Goal: Task Accomplishment & Management: Use online tool/utility

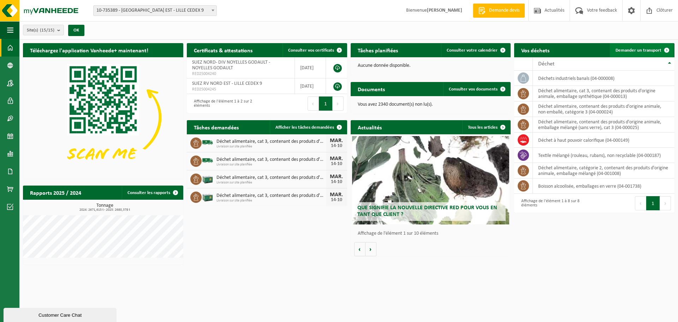
click at [643, 49] on span "Demander un transport" at bounding box center [639, 50] width 46 height 5
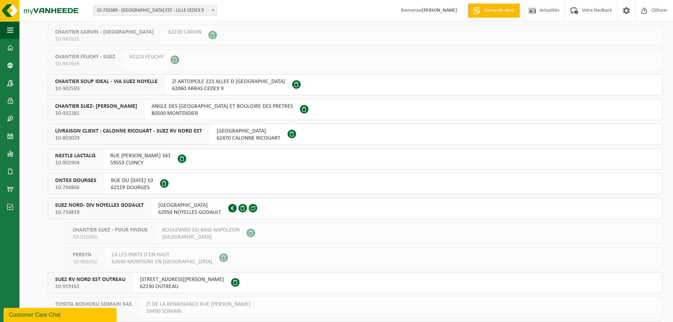
scroll to position [106, 0]
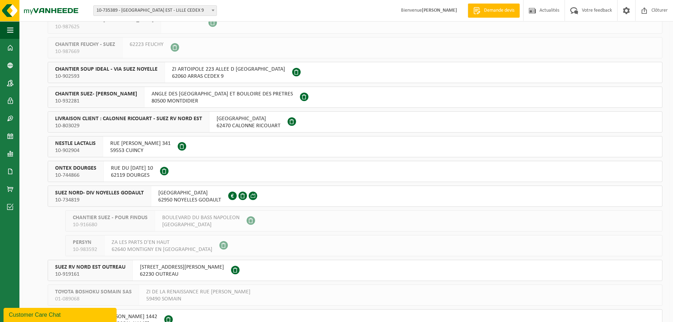
click at [289, 195] on button "SUEZ NORD- DIV NOYELLES GODAULT 10-734819 RUE MALFIDANO 62950 NOYELLES GODAULT …" at bounding box center [355, 195] width 614 height 21
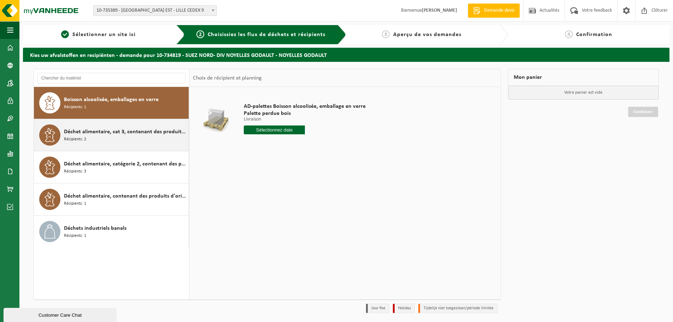
click at [94, 141] on div "Déchet alimentaire, cat 3, contenant des produits d'origine animale, emballage …" at bounding box center [125, 134] width 123 height 21
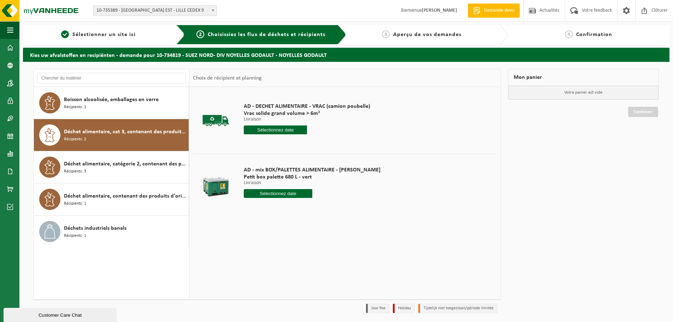
click at [301, 127] on input "text" at bounding box center [275, 129] width 63 height 9
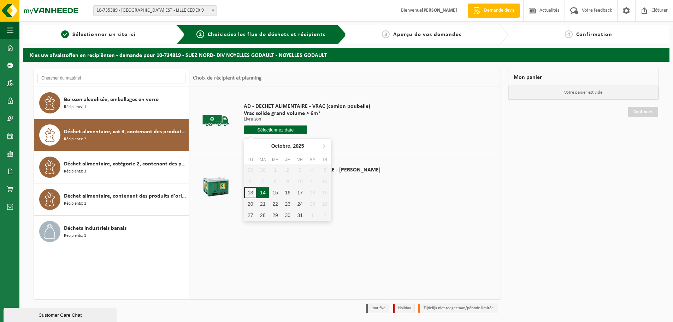
click at [265, 191] on div "14" at bounding box center [262, 192] width 12 height 11
type input "à partir de 2025-10-14"
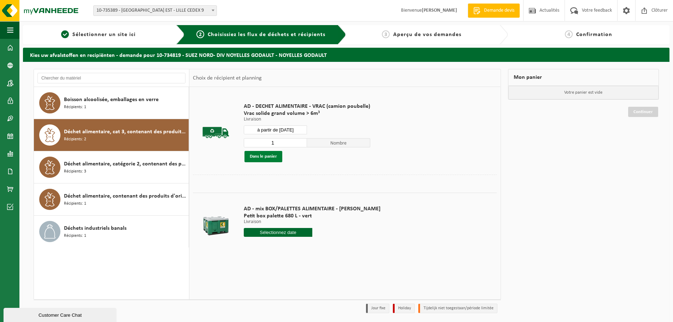
click at [271, 157] on button "Dans le panier" at bounding box center [263, 156] width 38 height 11
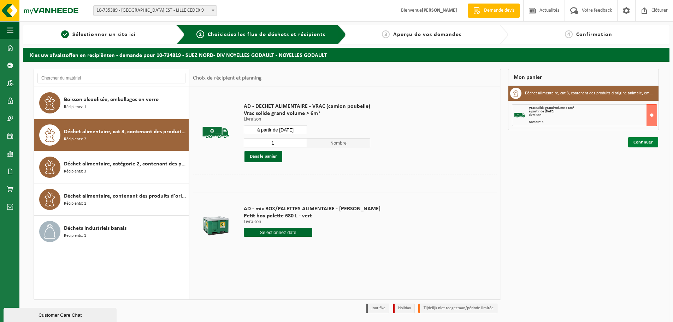
click at [634, 142] on link "Continuer" at bounding box center [643, 142] width 30 height 10
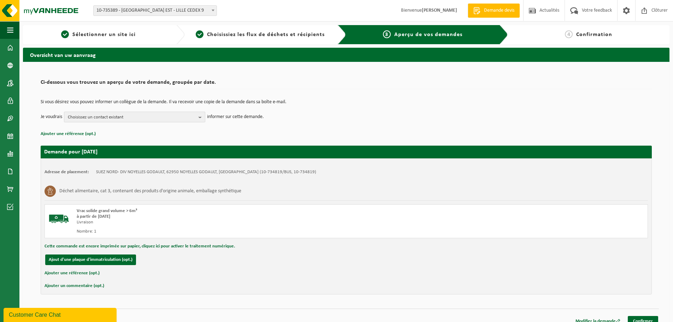
click at [94, 118] on span "Choisissez un contact existant" at bounding box center [132, 117] width 128 height 11
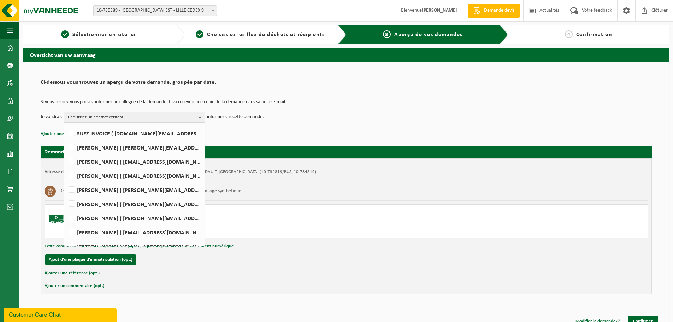
scroll to position [35, 0]
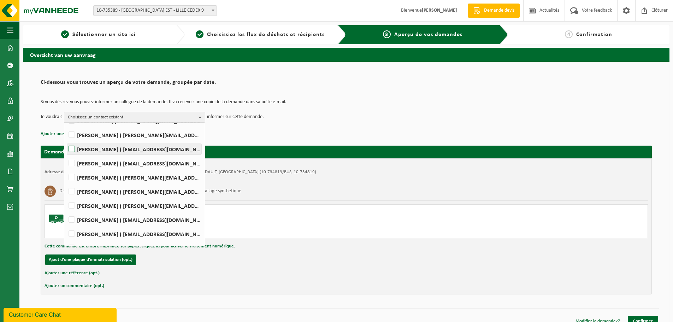
click at [121, 149] on label "LORRY BRICE ( lorry.brice@suez.com )" at bounding box center [134, 149] width 134 height 11
click at [66, 140] on input "LORRY BRICE ( lorry.brice@suez.com )" at bounding box center [66, 140] width 0 height 0
checkbox input "true"
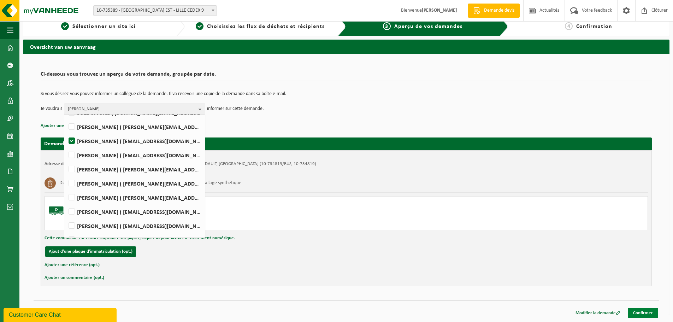
click at [641, 311] on link "Confirmer" at bounding box center [643, 313] width 30 height 10
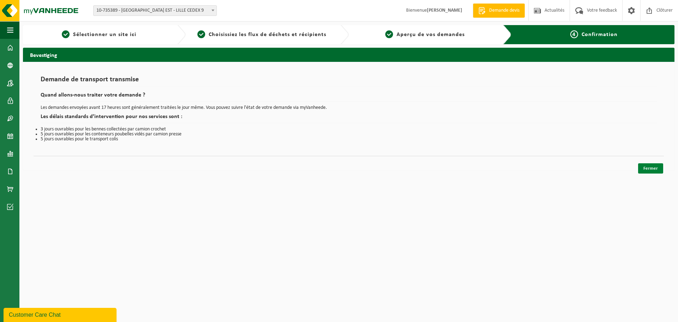
click at [645, 169] on link "Fermer" at bounding box center [650, 168] width 25 height 10
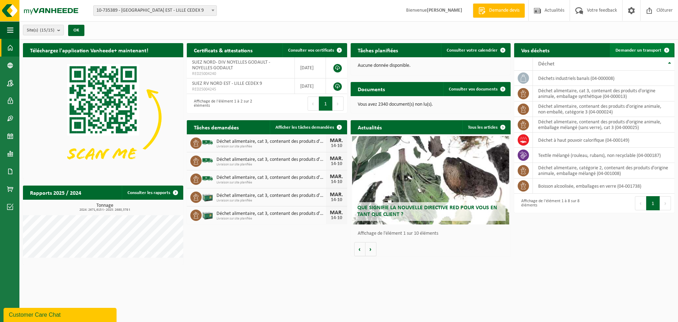
click at [622, 52] on span "Demander un transport" at bounding box center [639, 50] width 46 height 5
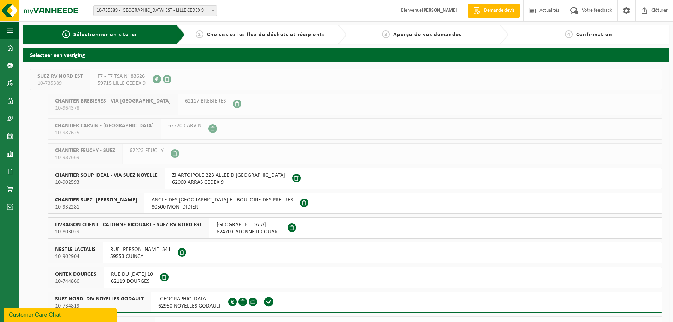
click at [303, 298] on button "SUEZ NORD- DIV NOYELLES GODAULT 10-734819 RUE MALFIDANO 62950 NOYELLES GODAULT …" at bounding box center [355, 301] width 614 height 21
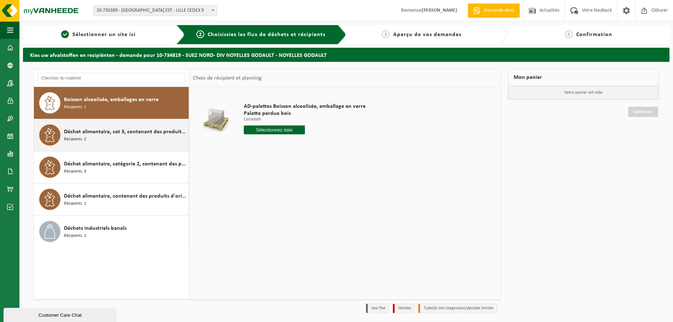
click at [129, 140] on div "Déchet alimentaire, cat 3, contenant des produits d'origine animale, emballage …" at bounding box center [125, 134] width 123 height 21
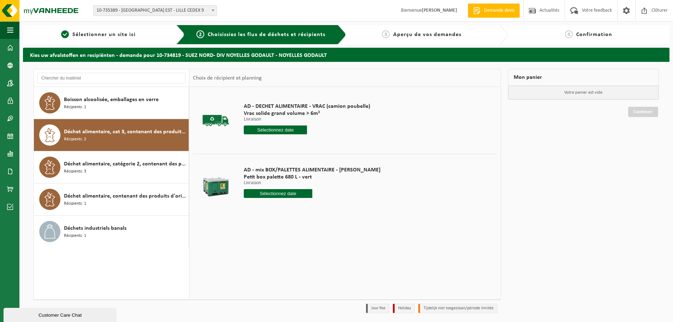
click at [265, 129] on input "text" at bounding box center [275, 129] width 63 height 9
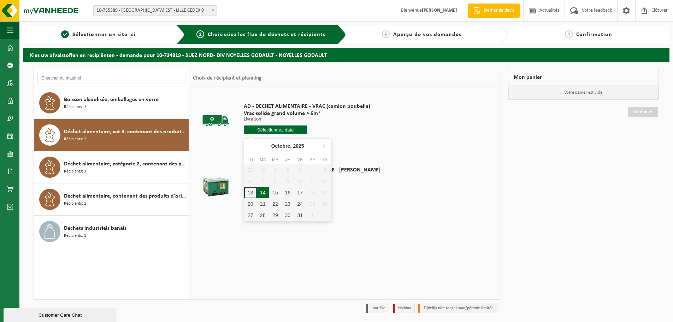
click at [263, 194] on div "14" at bounding box center [262, 192] width 12 height 11
type input "à partir de 2025-10-14"
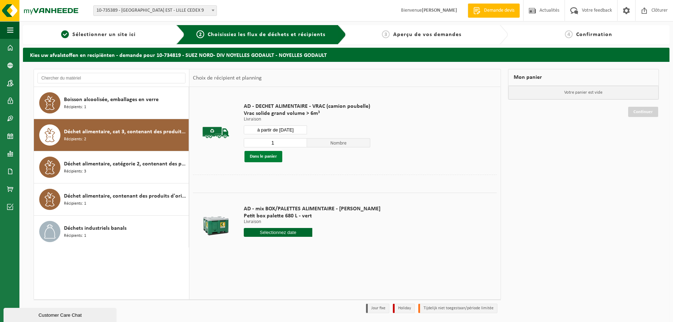
click at [264, 158] on button "Dans le panier" at bounding box center [263, 156] width 38 height 11
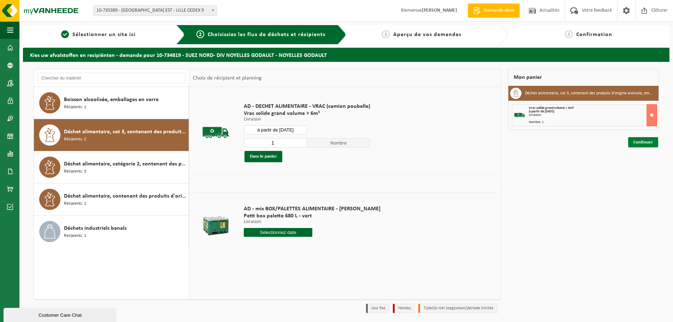
click at [647, 140] on link "Continuer" at bounding box center [643, 142] width 30 height 10
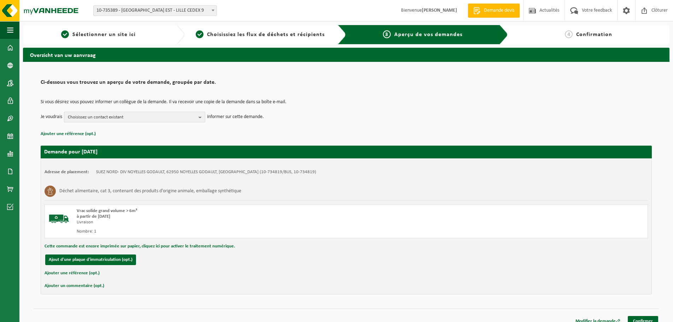
click at [182, 113] on span "Choisissez un contact existant" at bounding box center [132, 117] width 128 height 11
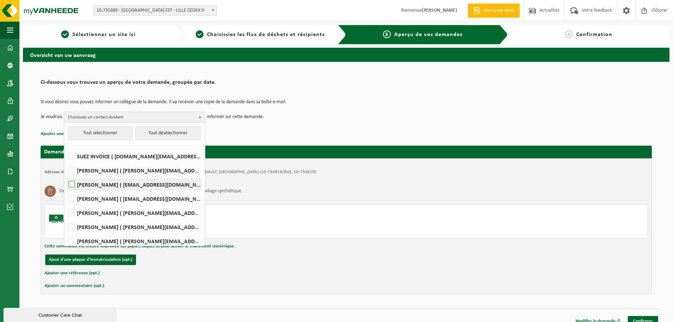
click at [96, 186] on label "LORRY BRICE ( lorry.brice@suez.com )" at bounding box center [134, 184] width 134 height 11
click at [66, 176] on input "LORRY BRICE ( lorry.brice@suez.com )" at bounding box center [66, 175] width 0 height 0
checkbox input "true"
click at [635, 318] on link "Confirmer" at bounding box center [643, 321] width 30 height 10
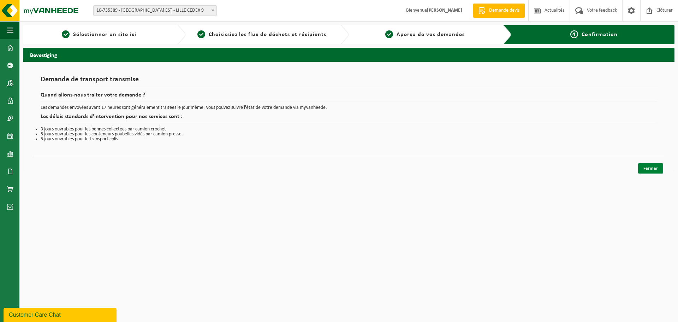
click at [644, 169] on link "Fermer" at bounding box center [650, 168] width 25 height 10
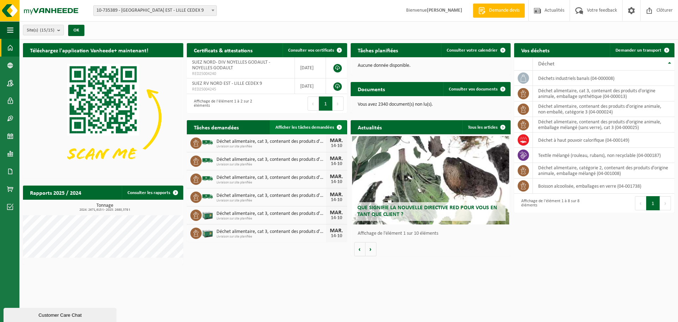
click at [329, 125] on span "Afficher les tâches demandées" at bounding box center [304, 127] width 59 height 5
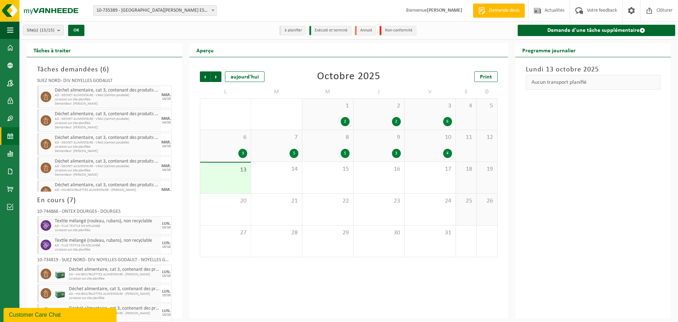
click at [443, 145] on div "10 4" at bounding box center [430, 145] width 51 height 31
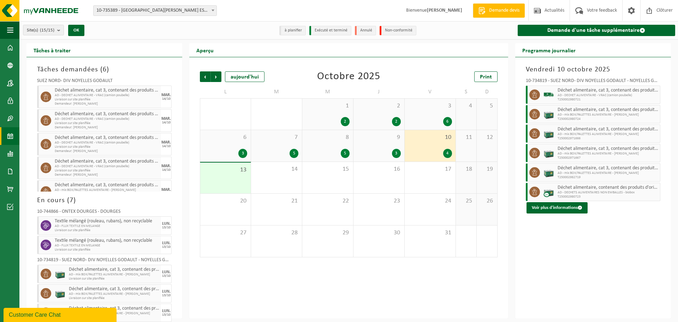
click at [242, 176] on div "13" at bounding box center [225, 177] width 51 height 31
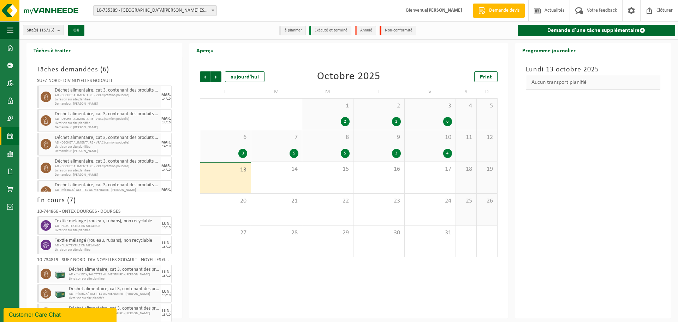
click at [372, 149] on div "3" at bounding box center [379, 153] width 44 height 9
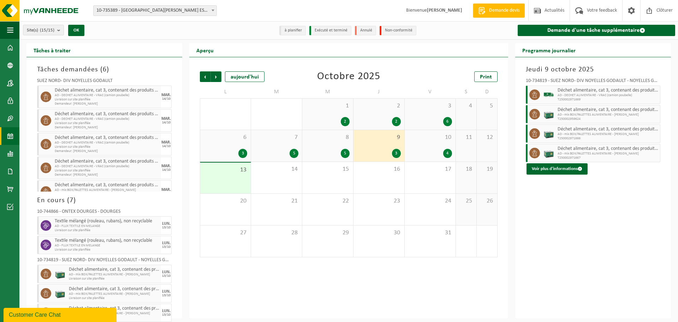
click at [321, 154] on div "5" at bounding box center [328, 153] width 44 height 9
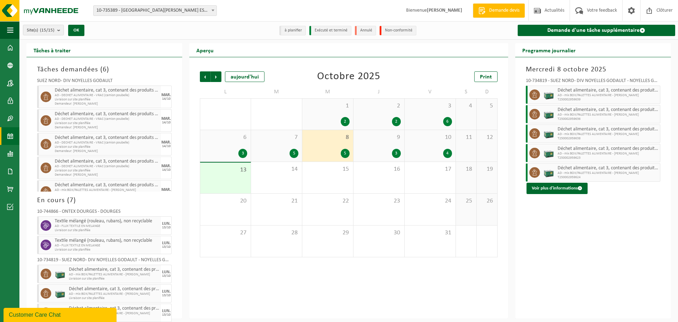
click at [267, 146] on div "7 5" at bounding box center [276, 145] width 51 height 31
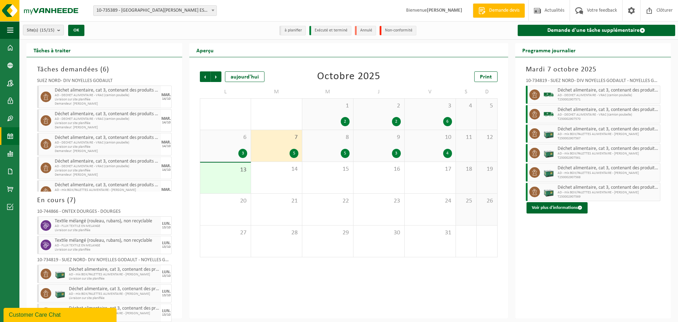
click at [231, 145] on div "6 3" at bounding box center [225, 145] width 51 height 31
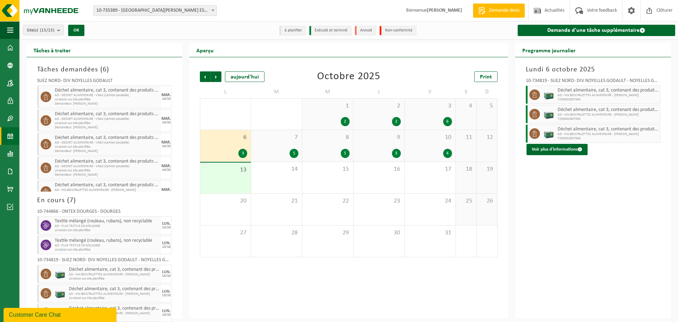
click at [343, 118] on div "2" at bounding box center [345, 121] width 9 height 9
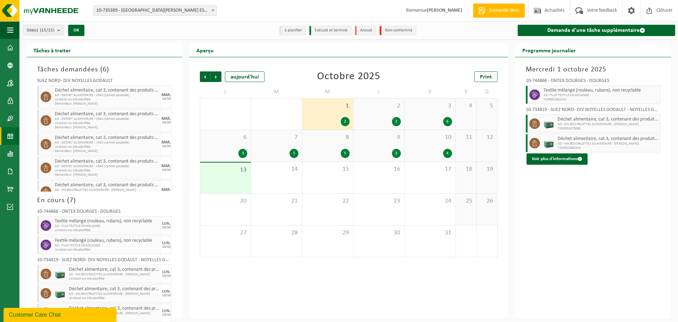
click at [381, 116] on div "2 2" at bounding box center [379, 114] width 51 height 31
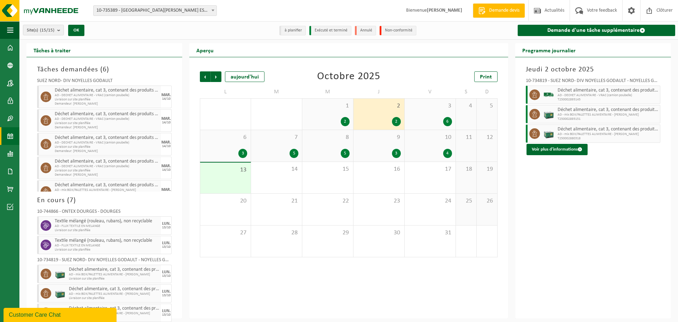
click at [433, 110] on div "3 6" at bounding box center [430, 114] width 51 height 31
